Goal: Task Accomplishment & Management: Manage account settings

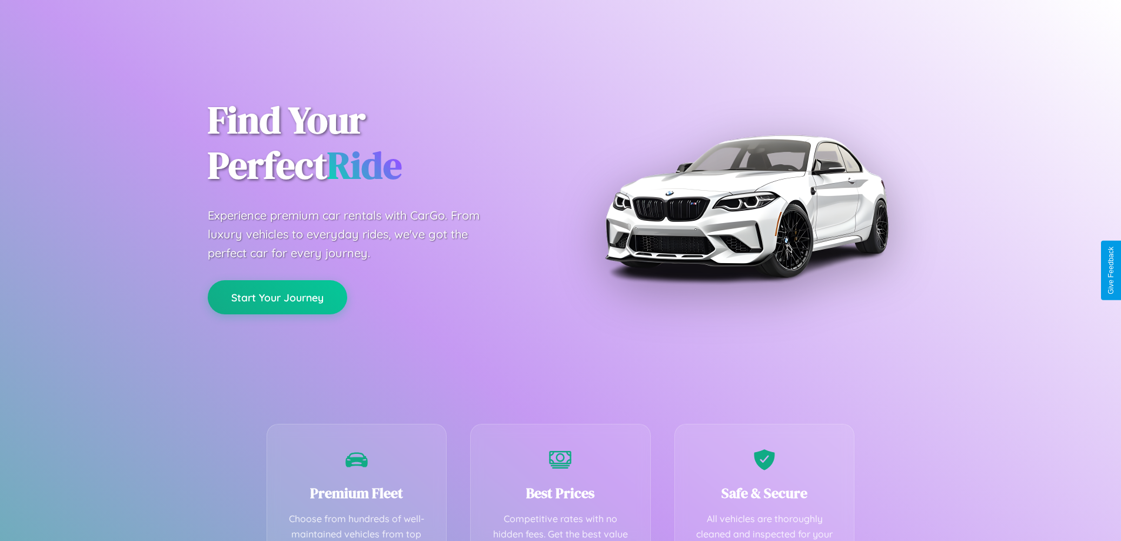
scroll to position [232, 0]
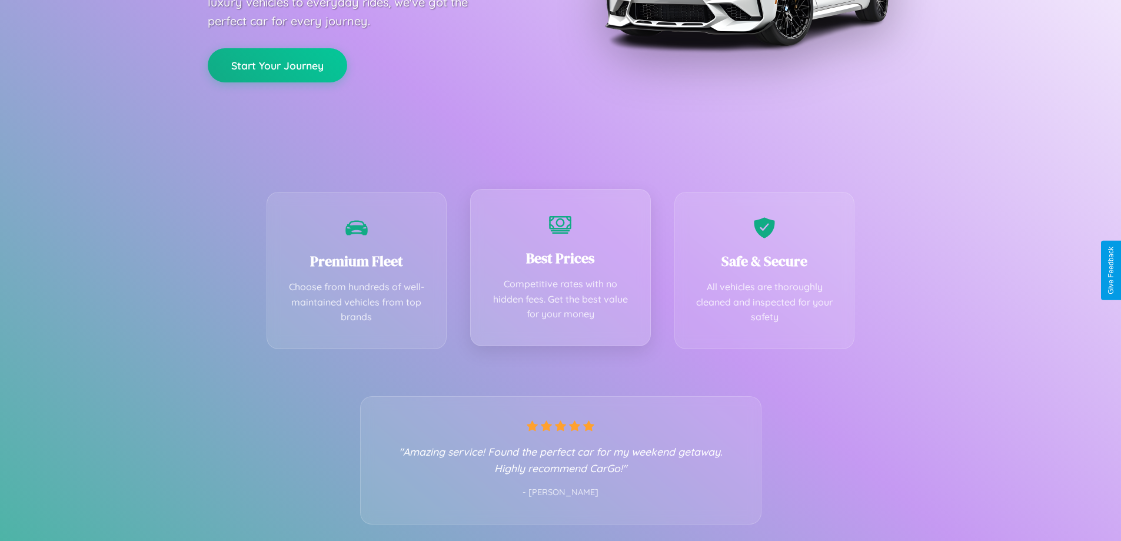
click at [560, 270] on div "Best Prices Competitive rates with no hidden fees. Get the best value for your …" at bounding box center [560, 267] width 181 height 157
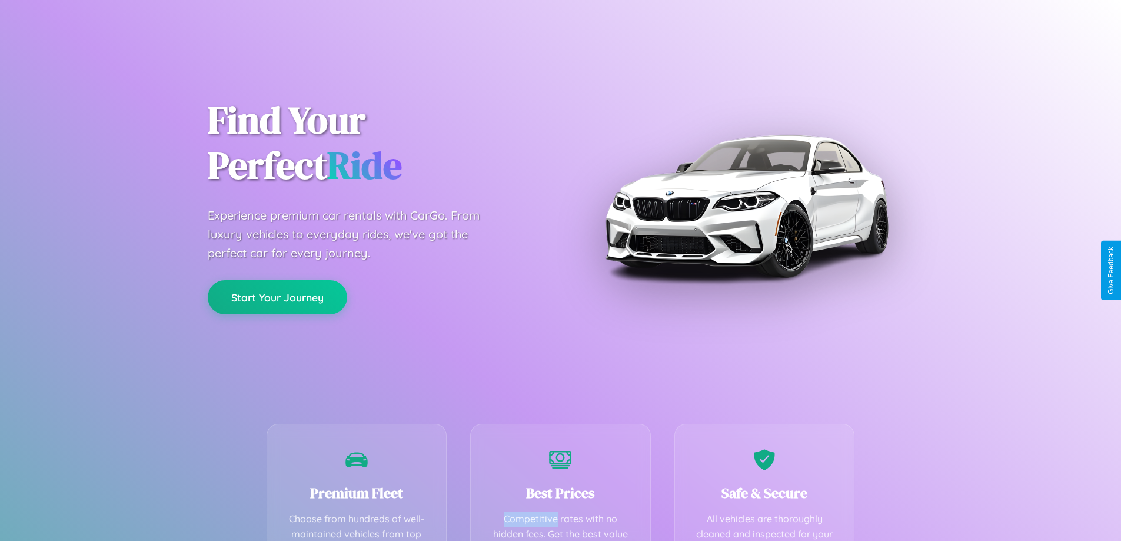
scroll to position [343, 0]
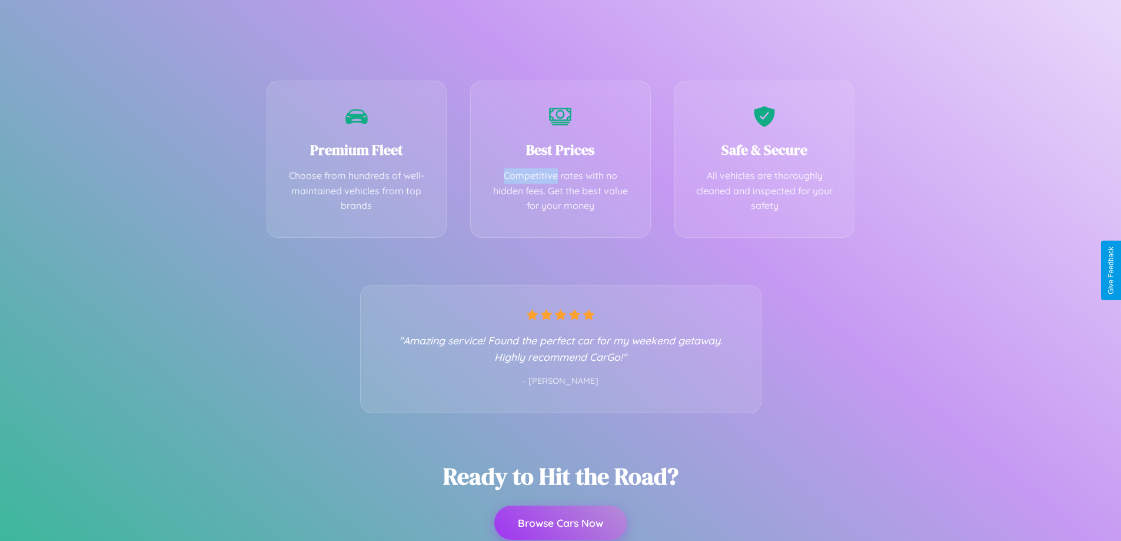
click at [560, 523] on button "Browse Cars Now" at bounding box center [560, 522] width 132 height 34
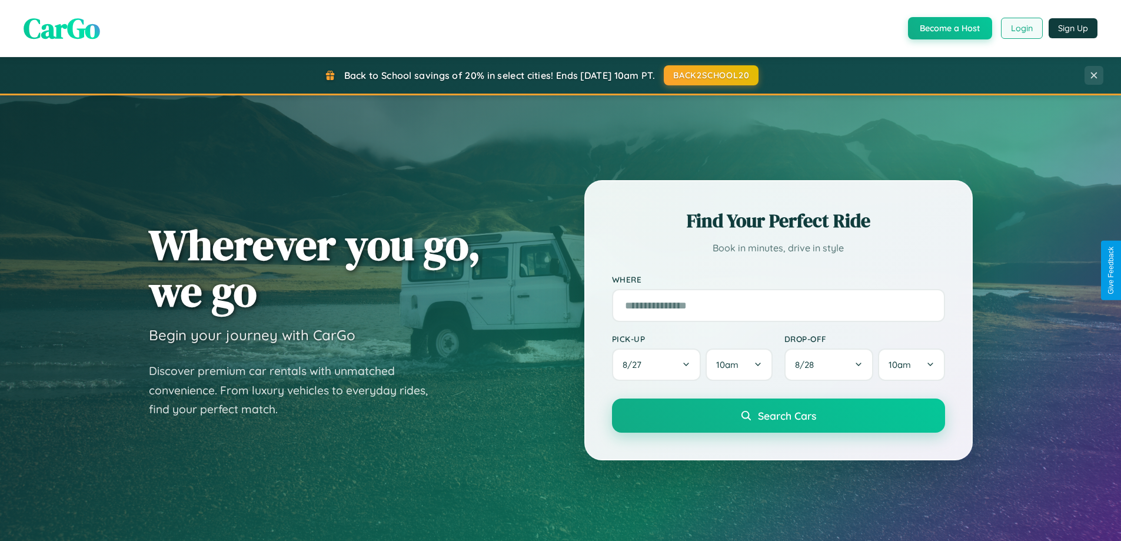
click at [1021, 28] on button "Login" at bounding box center [1022, 28] width 42 height 21
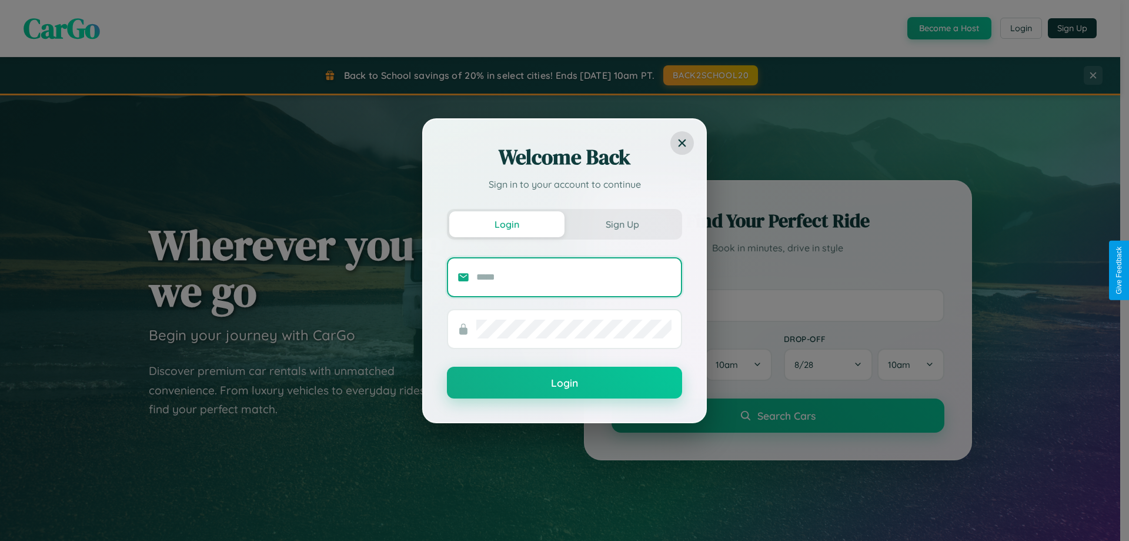
click at [574, 276] on input "text" at bounding box center [573, 277] width 195 height 19
type input "**********"
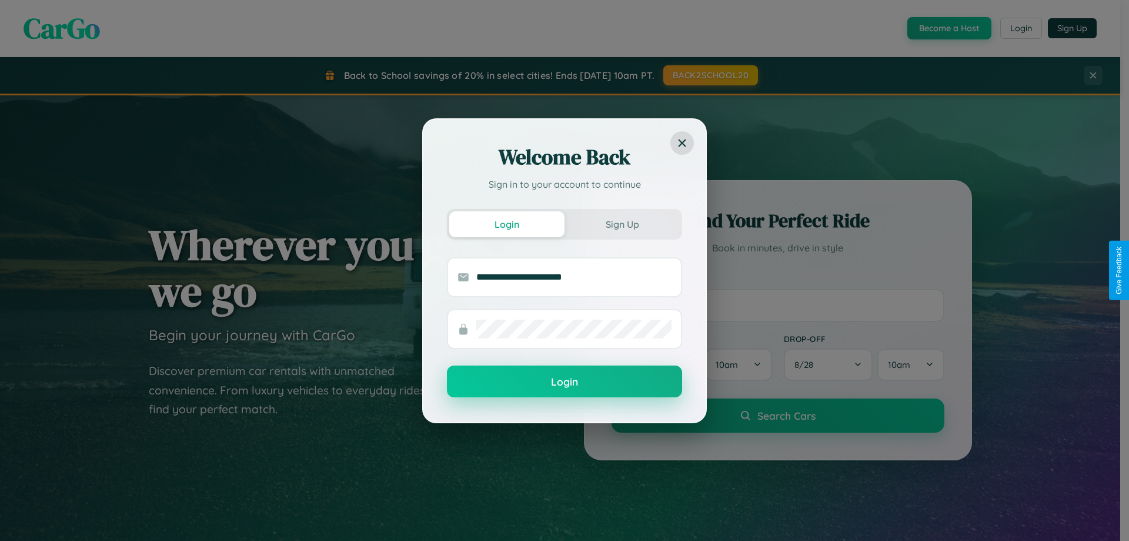
click at [565, 382] on button "Login" at bounding box center [564, 381] width 235 height 32
